Goal: Browse casually

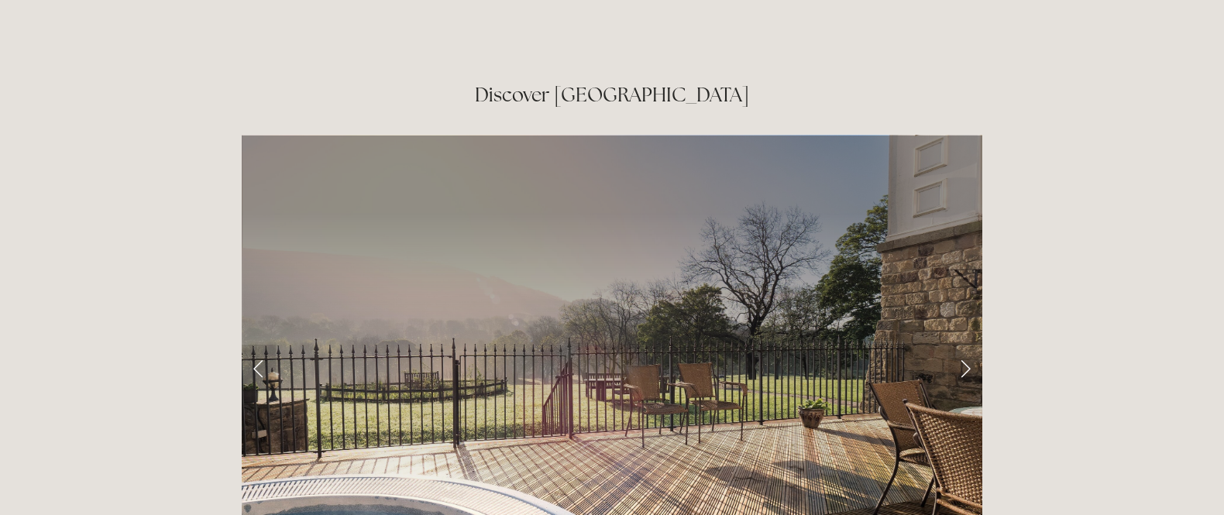
scroll to position [2413, 0]
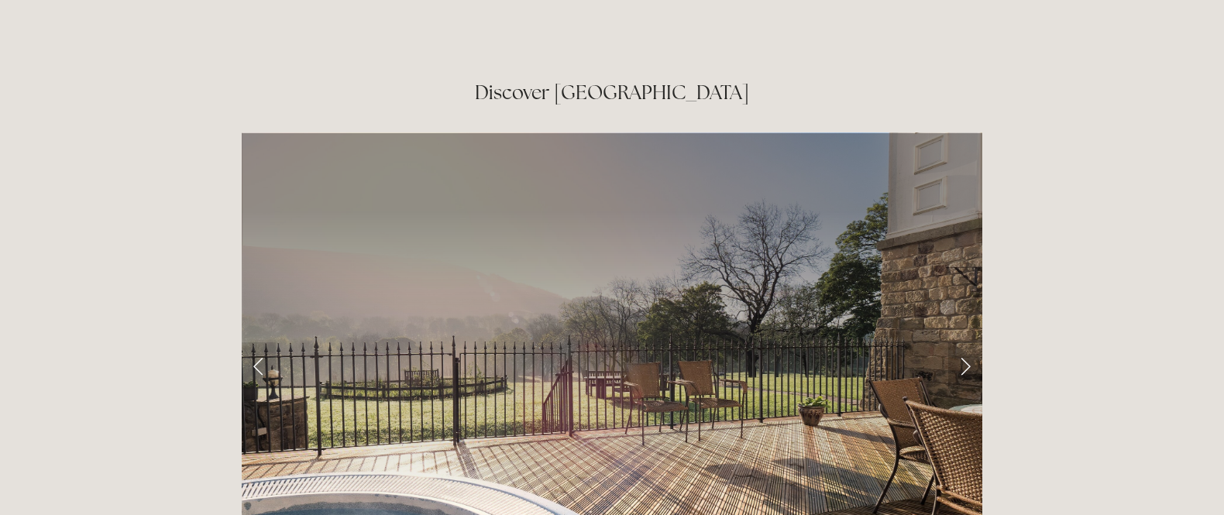
click at [967, 342] on link "Next Slide" at bounding box center [965, 365] width 34 height 46
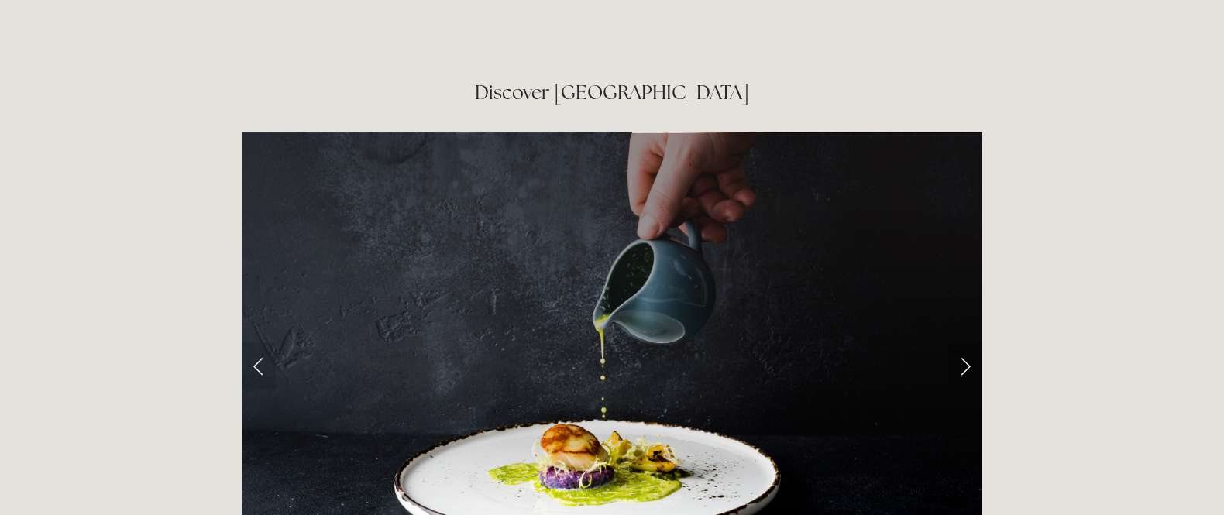
click at [967, 342] on link "Next Slide" at bounding box center [965, 365] width 34 height 46
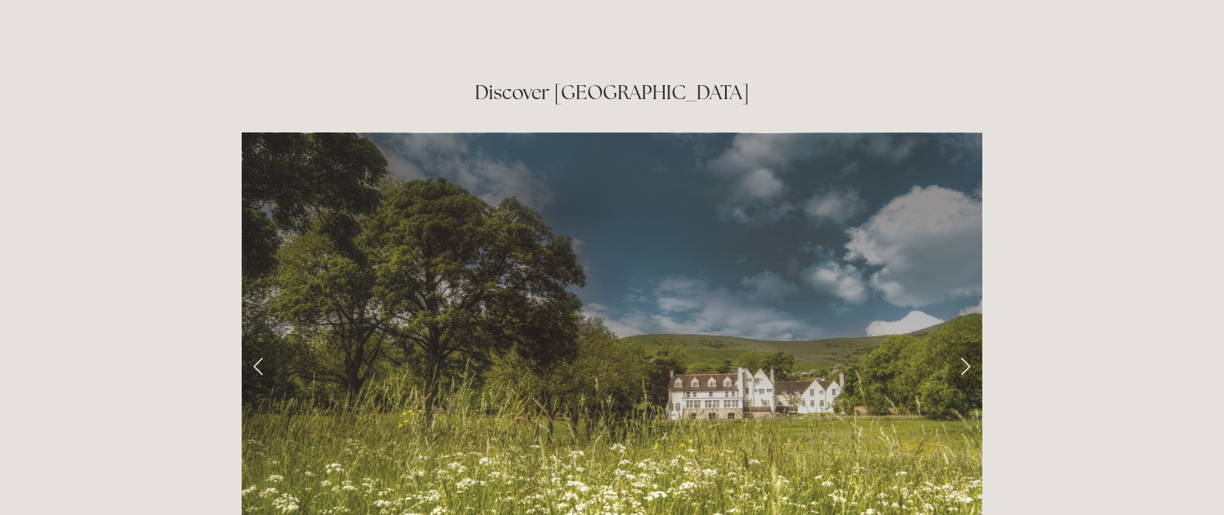
click at [967, 342] on link "Next Slide" at bounding box center [965, 365] width 34 height 46
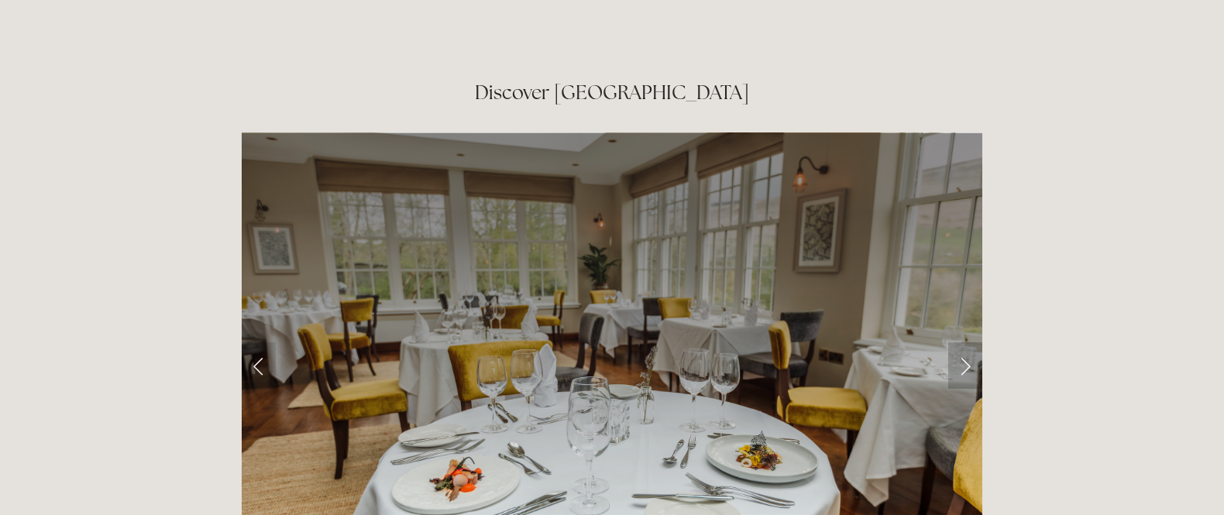
click at [966, 342] on link "Next Slide" at bounding box center [965, 365] width 34 height 46
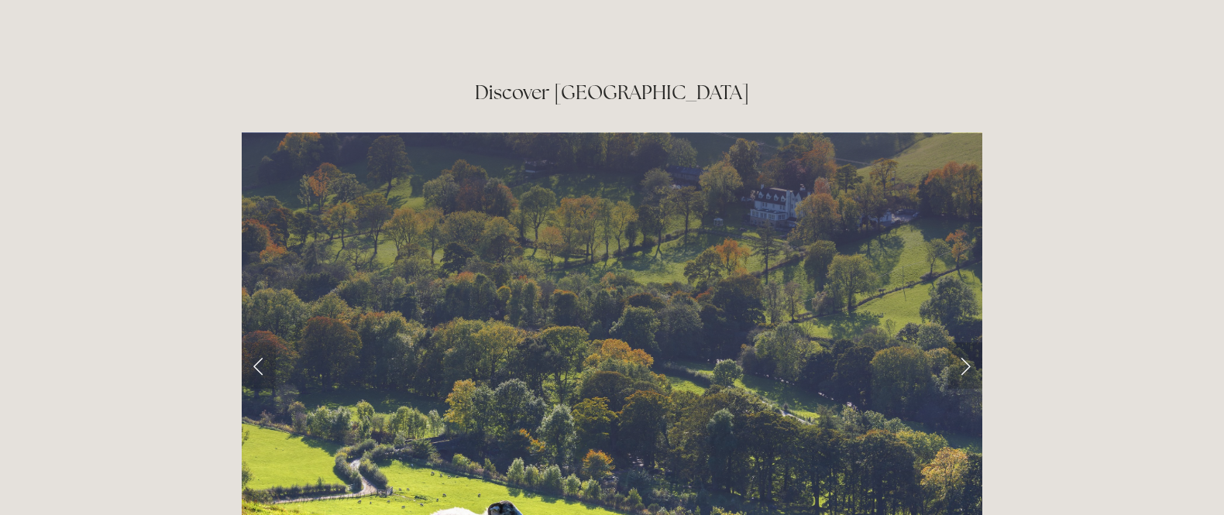
click at [967, 342] on link "Next Slide" at bounding box center [965, 365] width 34 height 46
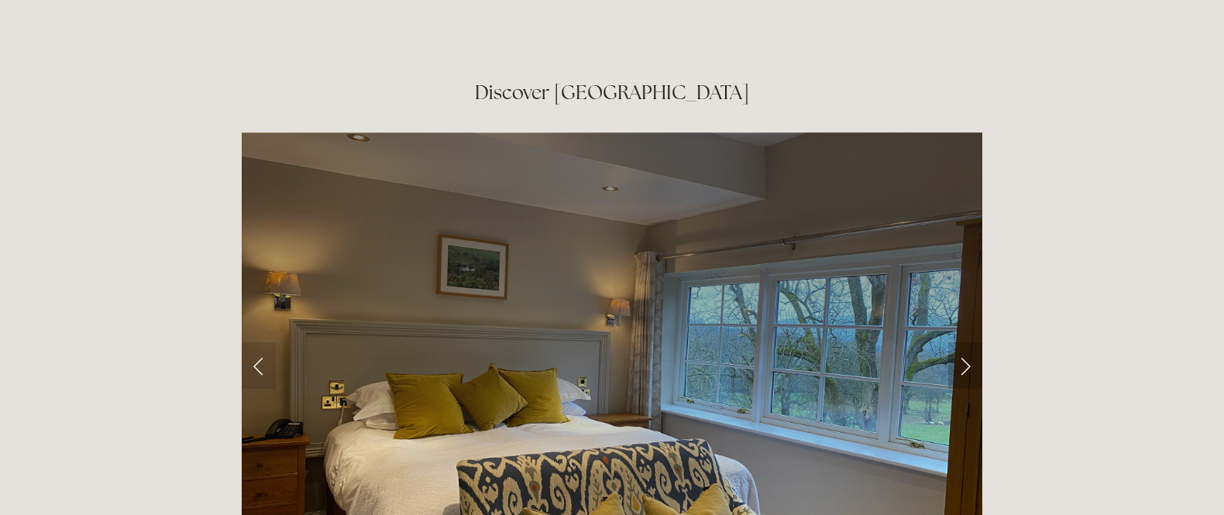
click at [967, 342] on link "Next Slide" at bounding box center [965, 365] width 34 height 46
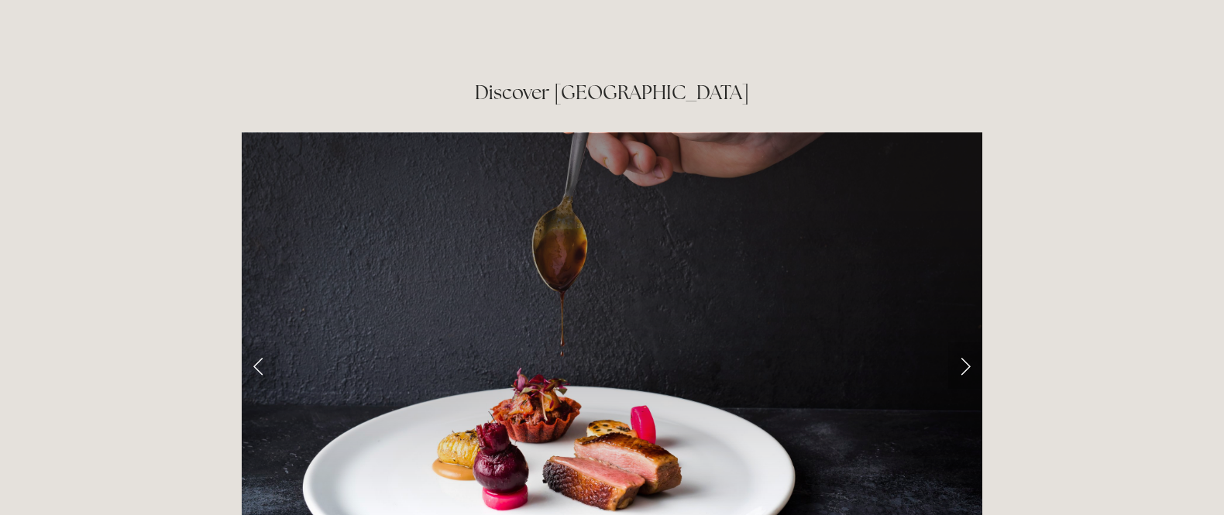
click at [964, 342] on link "Next Slide" at bounding box center [965, 365] width 34 height 46
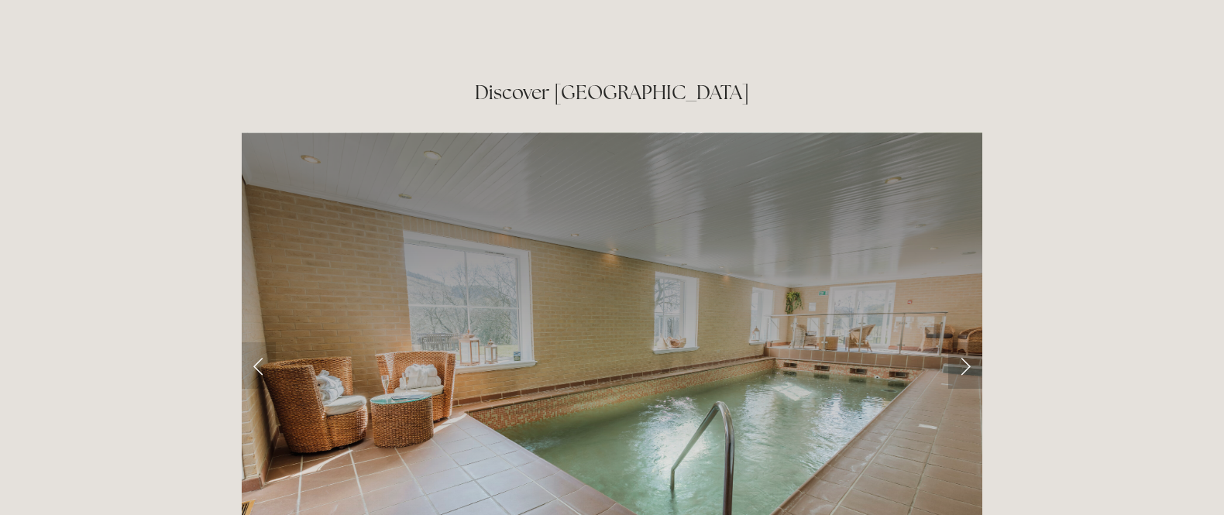
click at [965, 342] on link "Next Slide" at bounding box center [965, 365] width 34 height 46
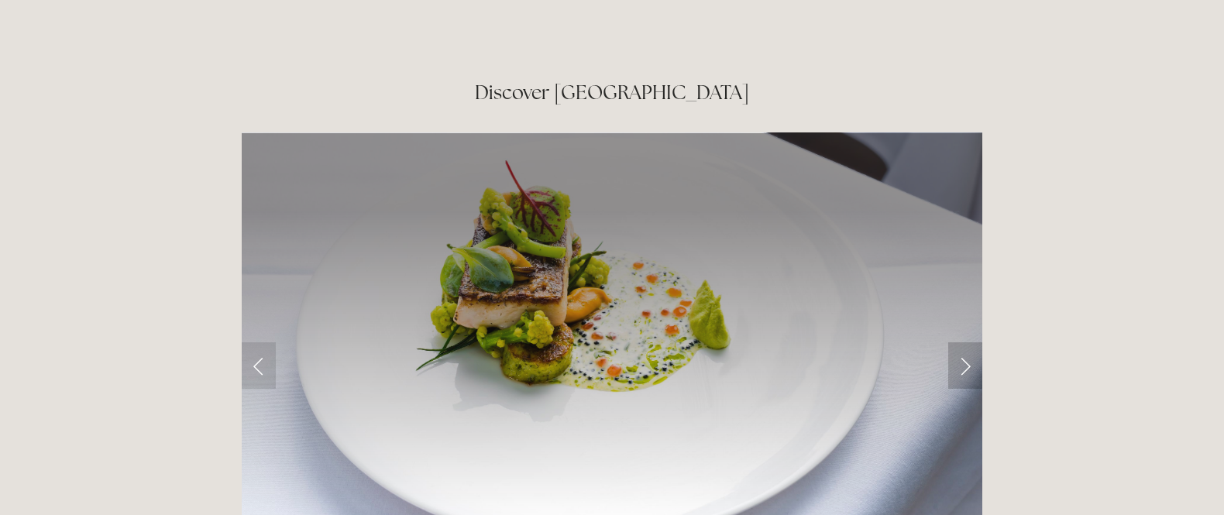
click at [965, 342] on link "Next Slide" at bounding box center [965, 365] width 34 height 46
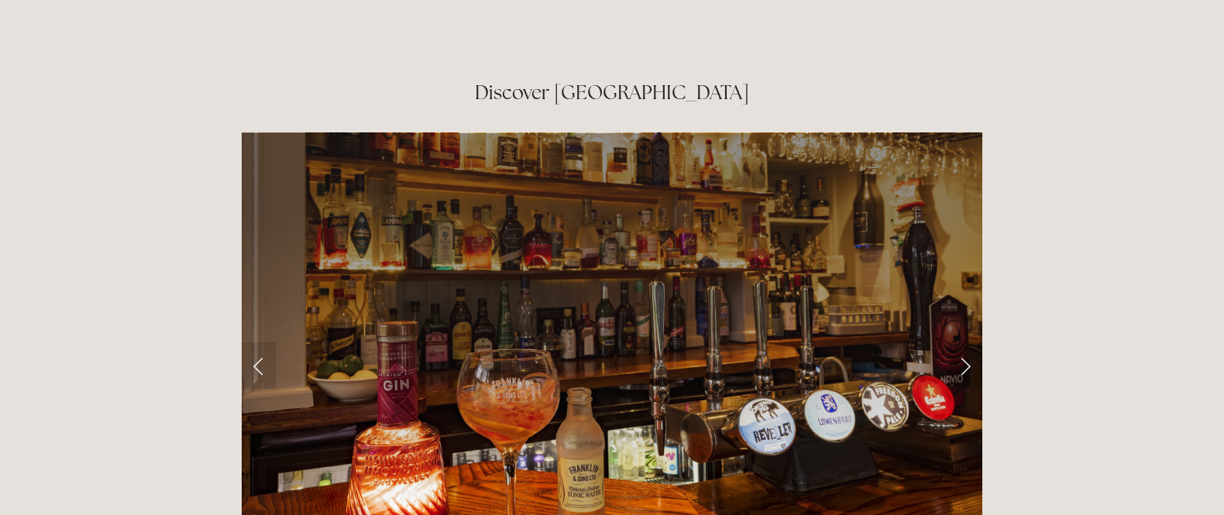
click at [966, 342] on link "Next Slide" at bounding box center [965, 365] width 34 height 46
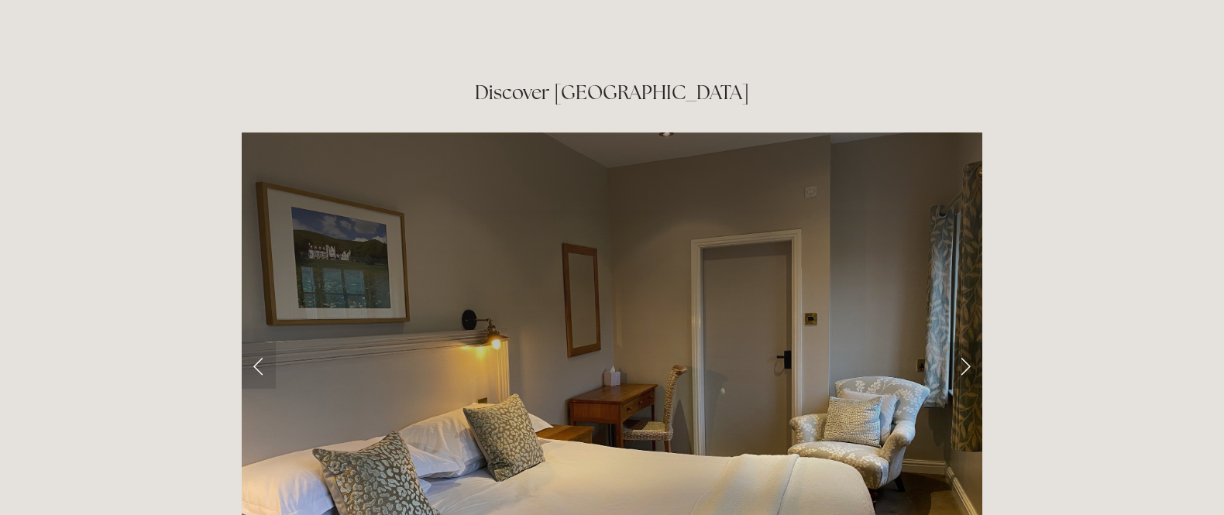
click at [967, 342] on link "Next Slide" at bounding box center [965, 365] width 34 height 46
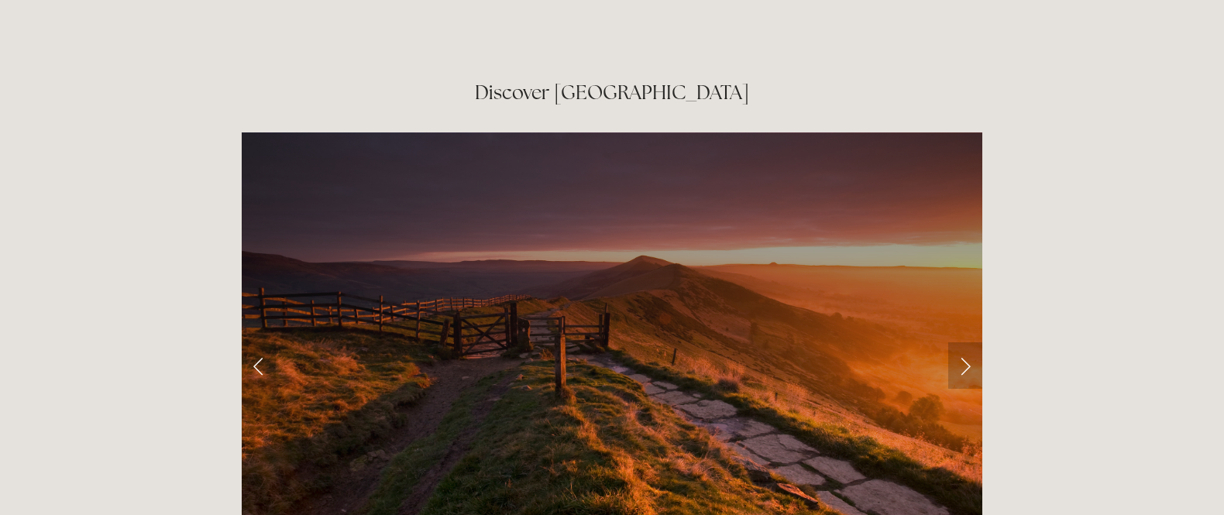
click at [965, 342] on link "Next Slide" at bounding box center [965, 365] width 34 height 46
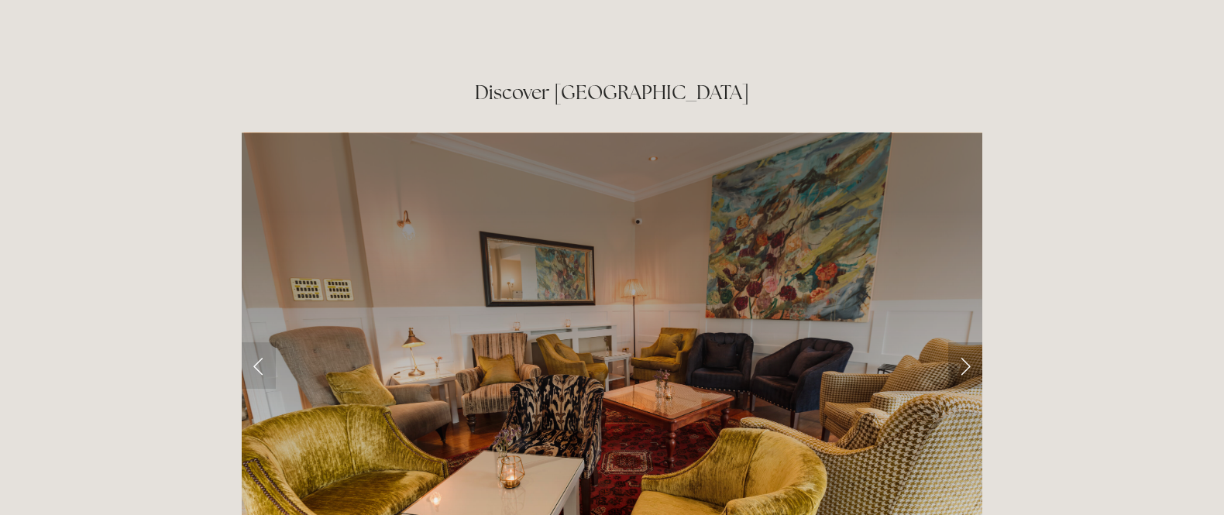
click at [964, 342] on link "Next Slide" at bounding box center [965, 365] width 34 height 46
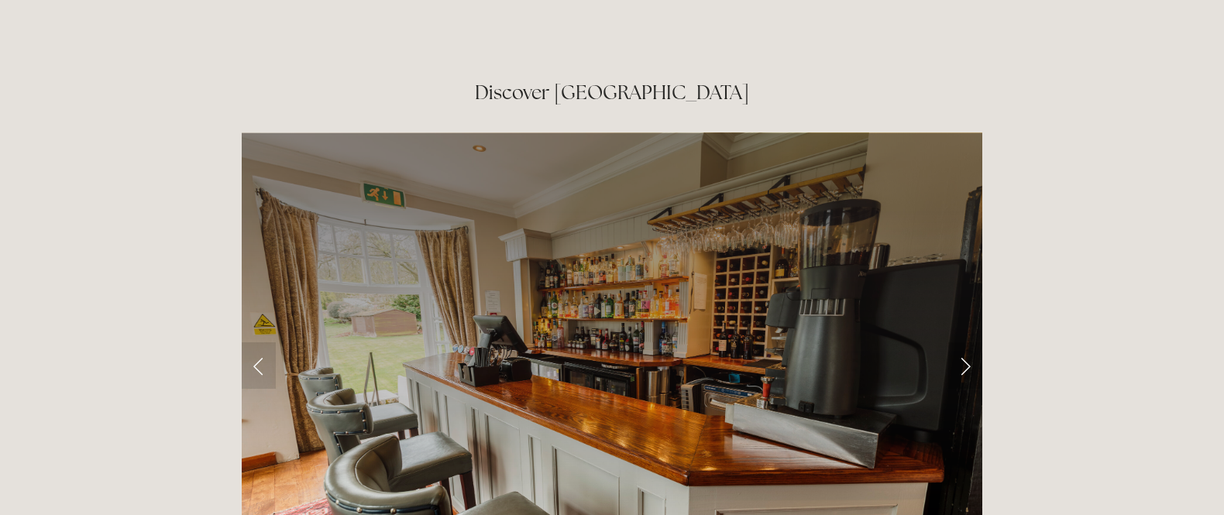
click at [967, 342] on link "Next Slide" at bounding box center [965, 365] width 34 height 46
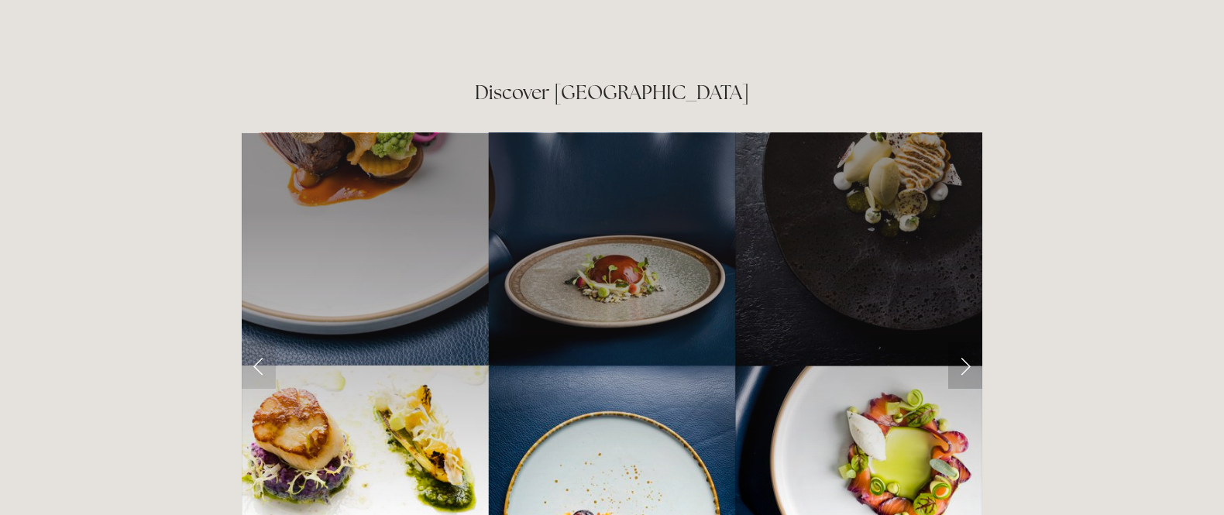
click at [966, 342] on link "Next Slide" at bounding box center [965, 365] width 34 height 46
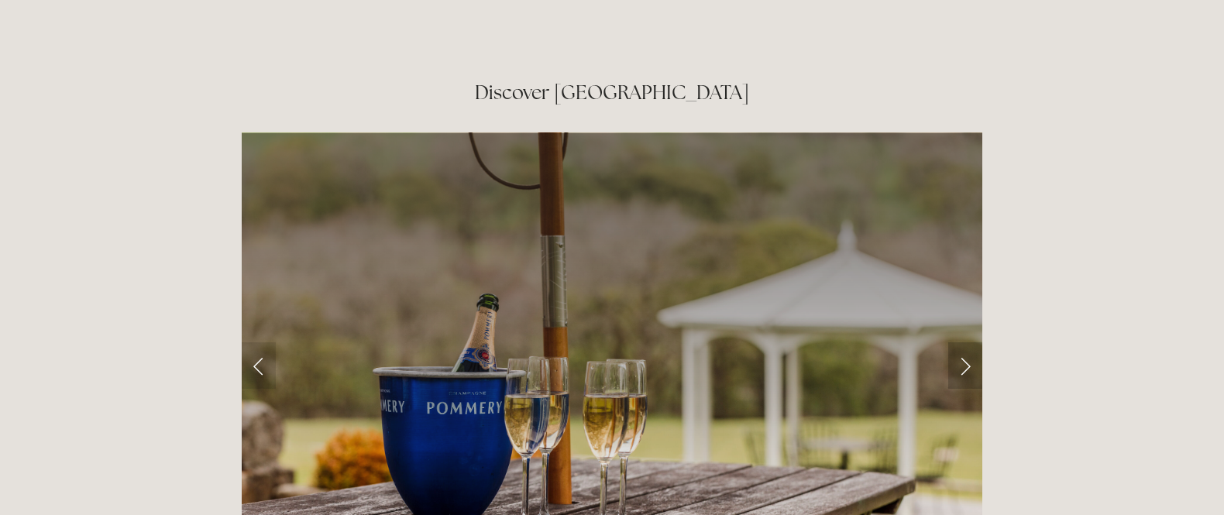
click at [967, 342] on link "Next Slide" at bounding box center [965, 365] width 34 height 46
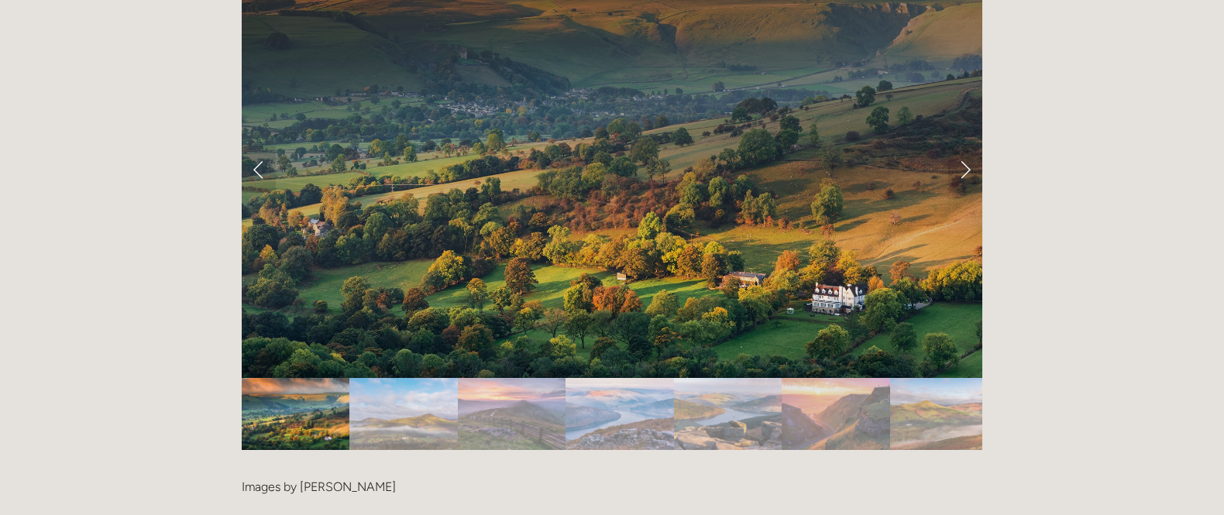
scroll to position [3148, 0]
click at [967, 147] on link "Next Slide" at bounding box center [965, 170] width 34 height 46
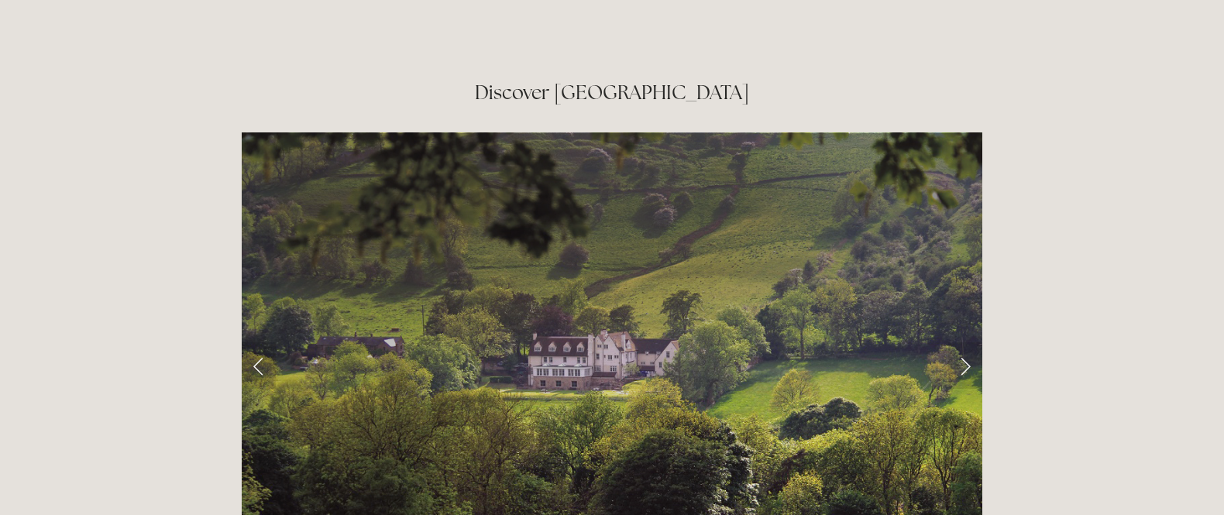
scroll to position [2416, 0]
